Goal: Task Accomplishment & Management: Manage account settings

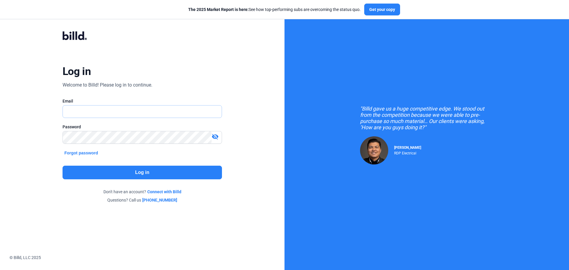
type input "[EMAIL_ADDRESS][DOMAIN_NAME]"
click at [134, 173] on button "Log in" at bounding box center [142, 173] width 159 height 14
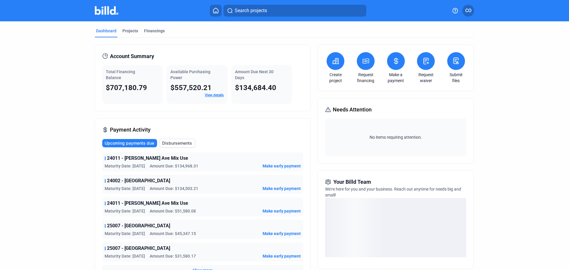
click at [468, 14] on span "CO" at bounding box center [468, 10] width 6 height 7
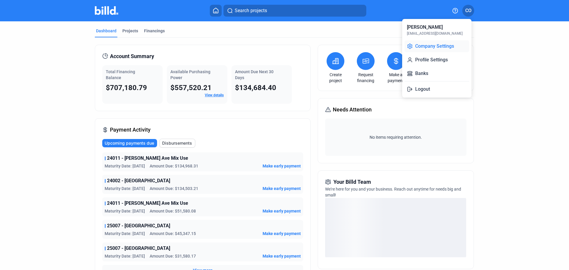
click at [444, 44] on button "Company Settings" at bounding box center [436, 46] width 65 height 12
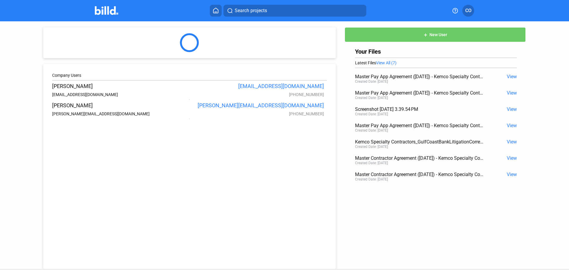
click at [386, 63] on span "View All (7)" at bounding box center [386, 62] width 20 height 5
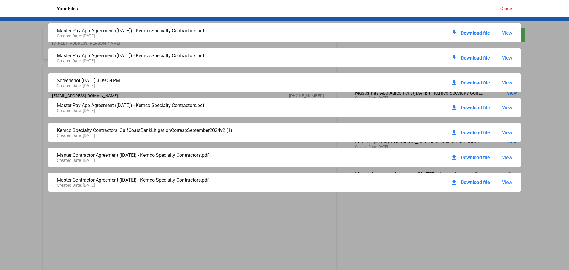
click at [506, 184] on span "View" at bounding box center [507, 183] width 10 height 6
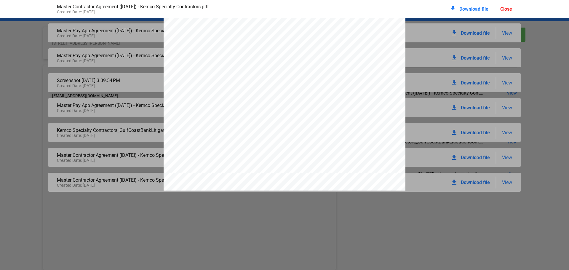
scroll to position [5099, 0]
click at [508, 8] on div "Close" at bounding box center [506, 9] width 12 height 6
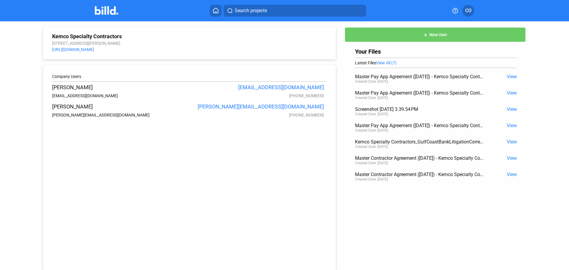
click at [390, 63] on span "View All (7)" at bounding box center [386, 62] width 20 height 5
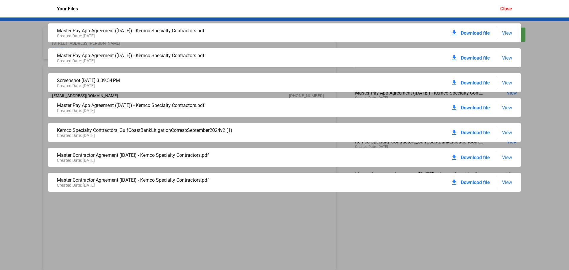
click at [480, 181] on span "Download file" at bounding box center [475, 183] width 29 height 6
